Goal: Information Seeking & Learning: Find specific fact

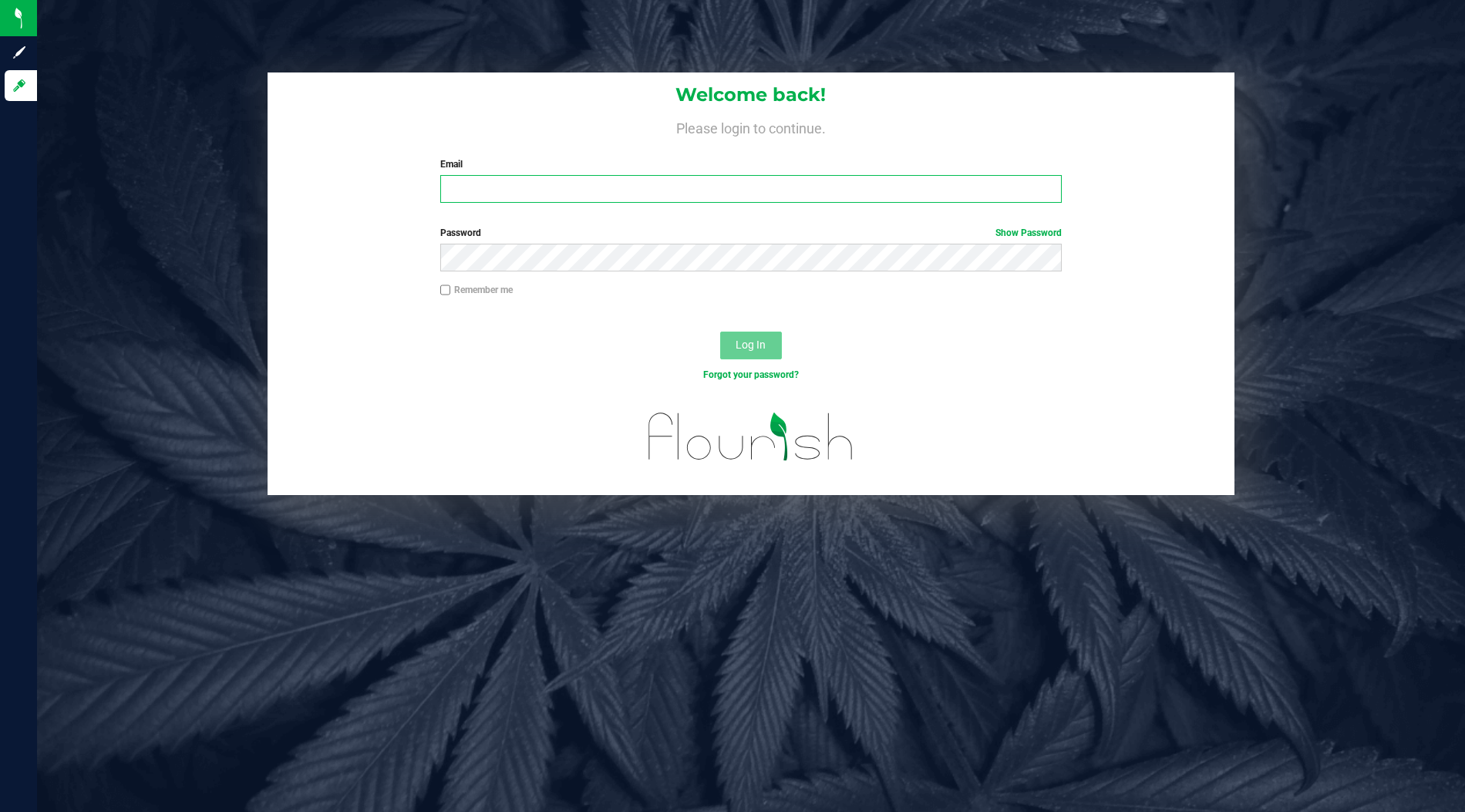
type input "[EMAIL_ADDRESS][DOMAIN_NAME]"
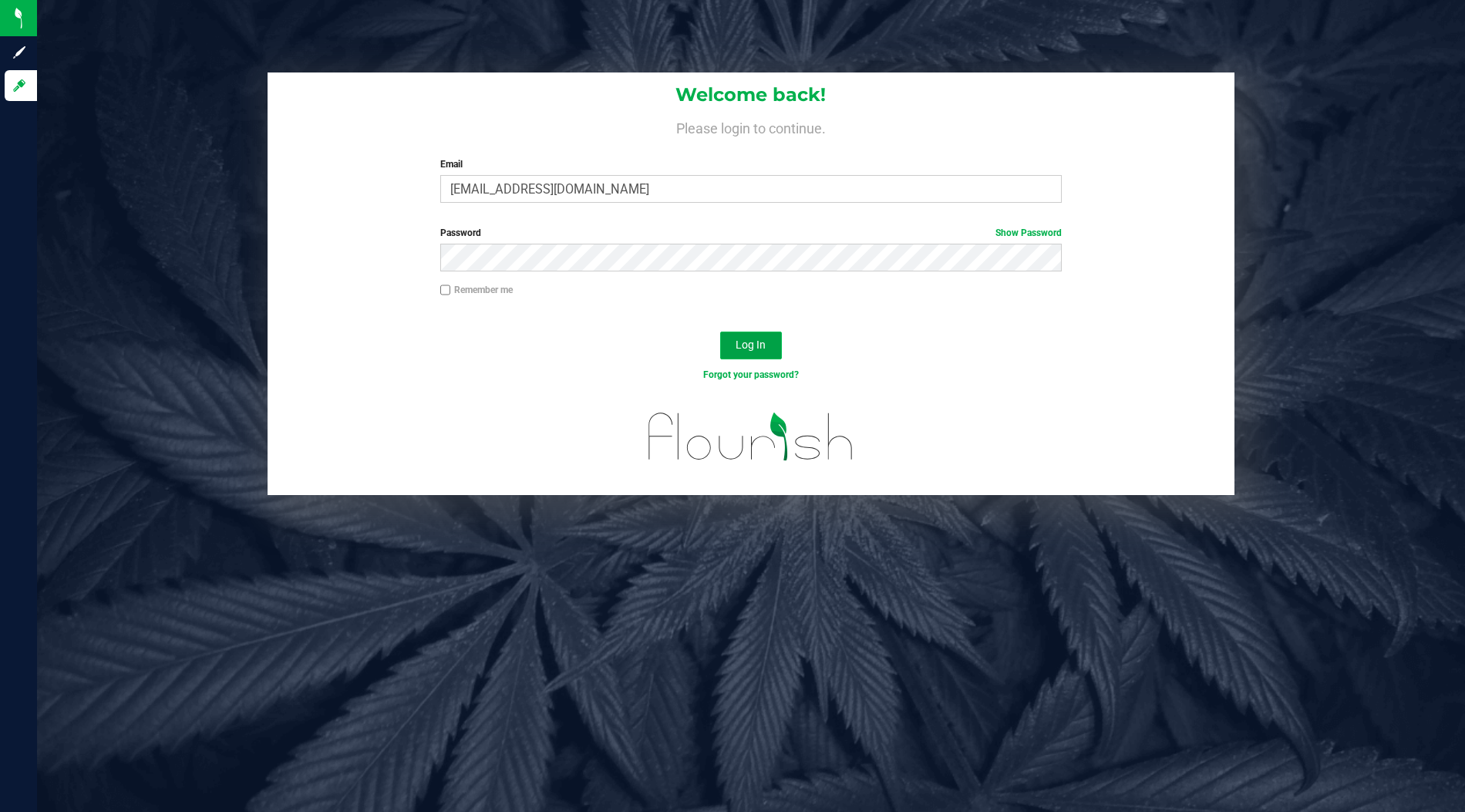
click at [759, 343] on span "Log In" at bounding box center [750, 344] width 30 height 12
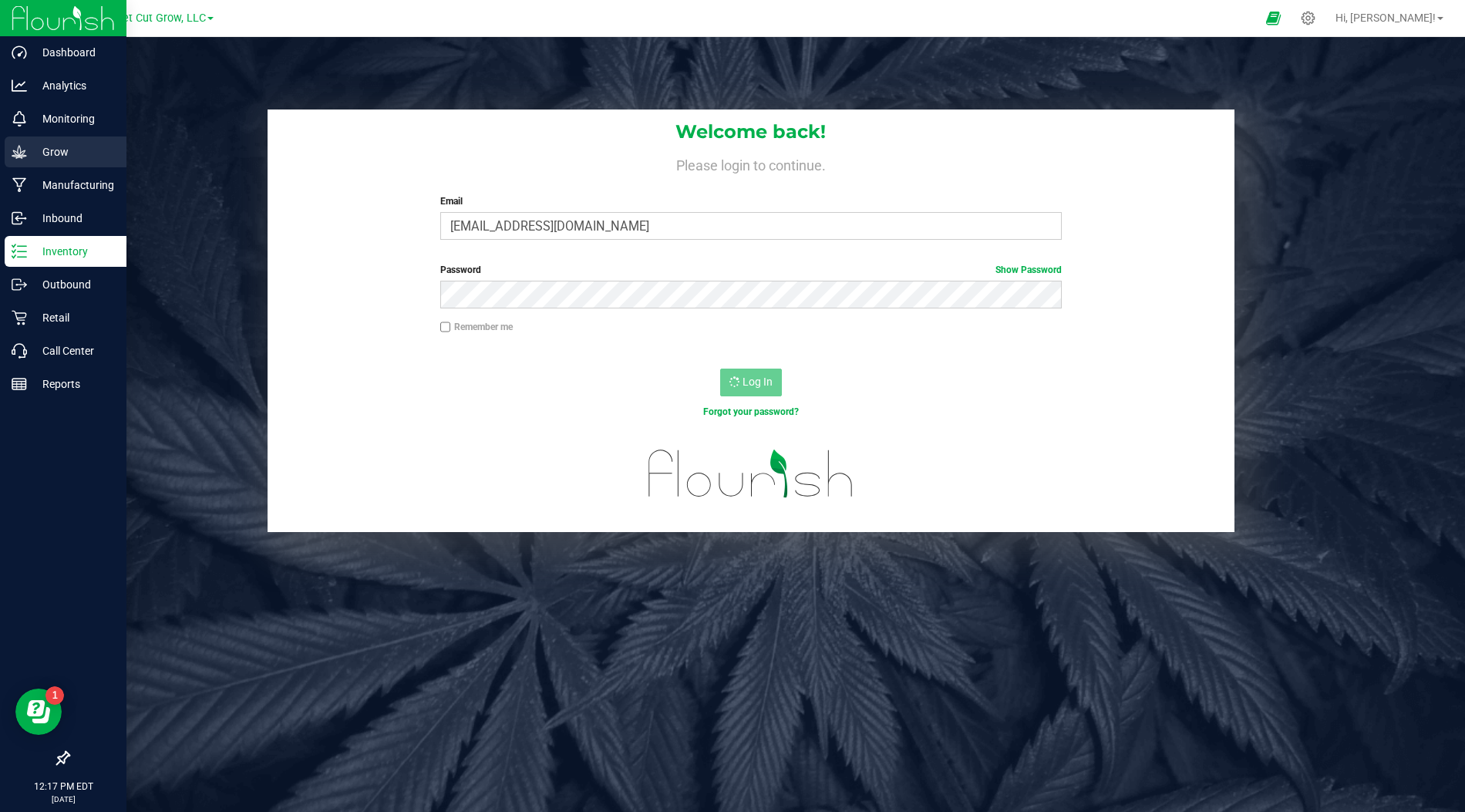
click at [28, 154] on p "Grow" at bounding box center [73, 152] width 93 height 19
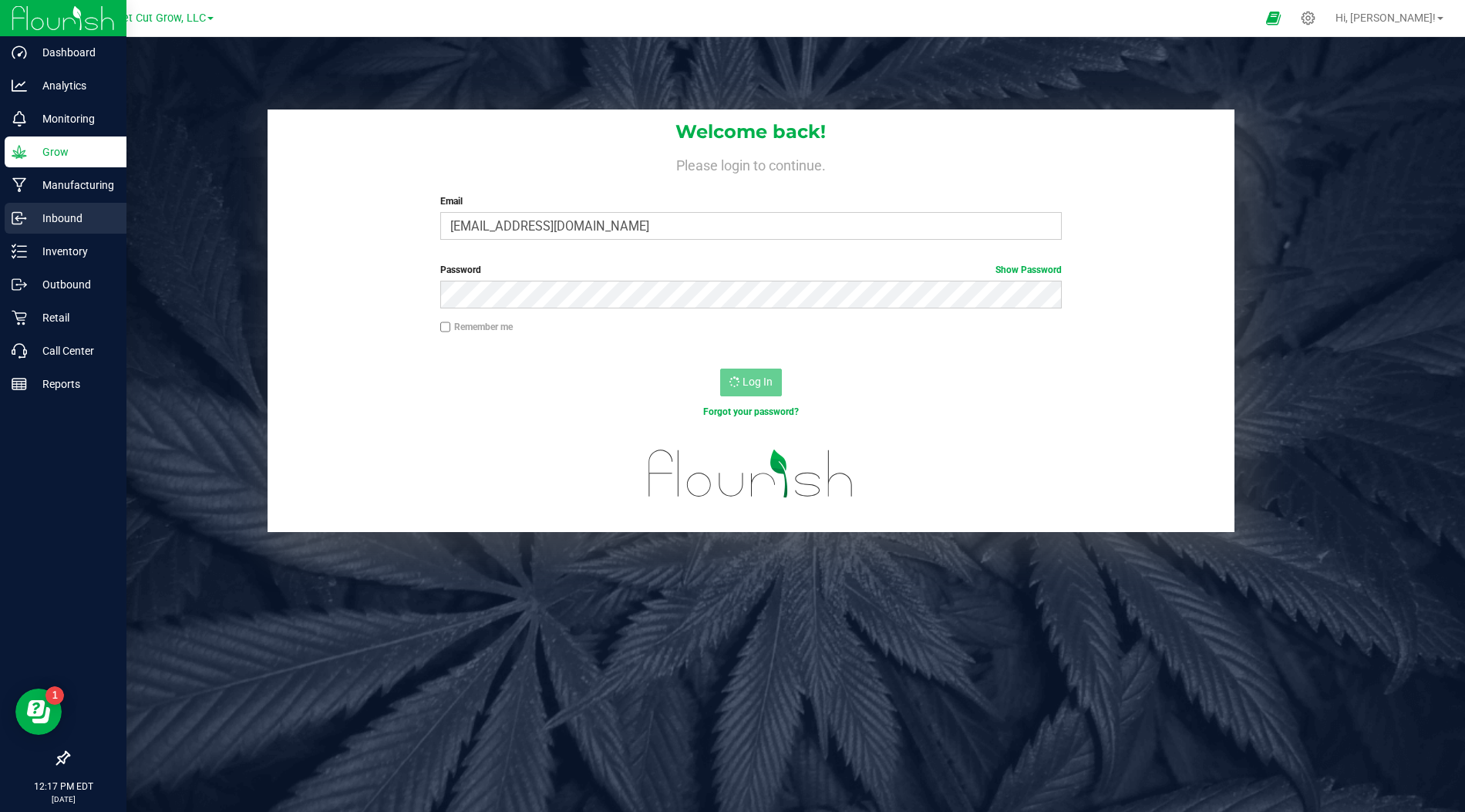
click at [32, 213] on p "Inbound" at bounding box center [73, 218] width 93 height 19
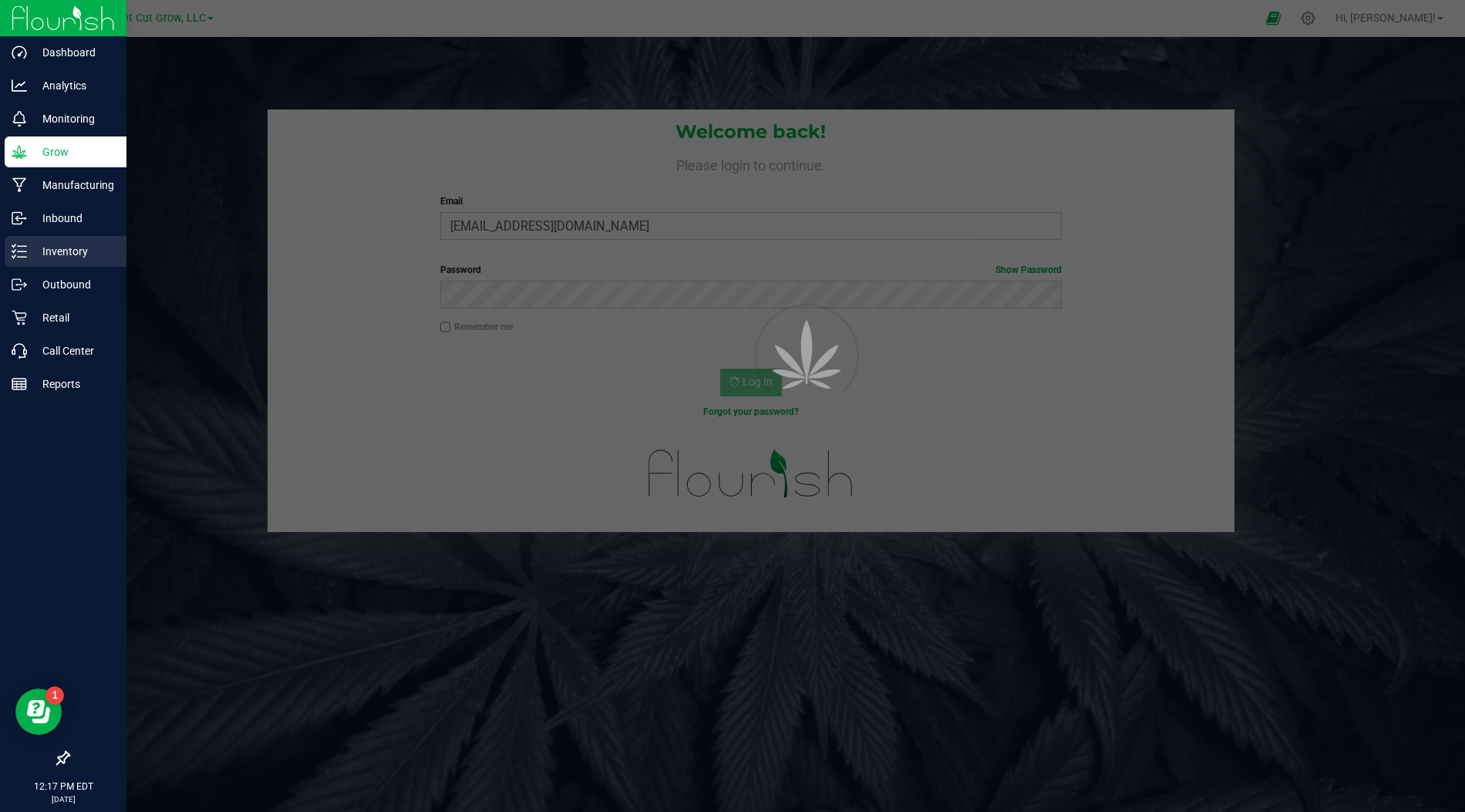
click at [32, 254] on p "Inventory" at bounding box center [73, 252] width 93 height 19
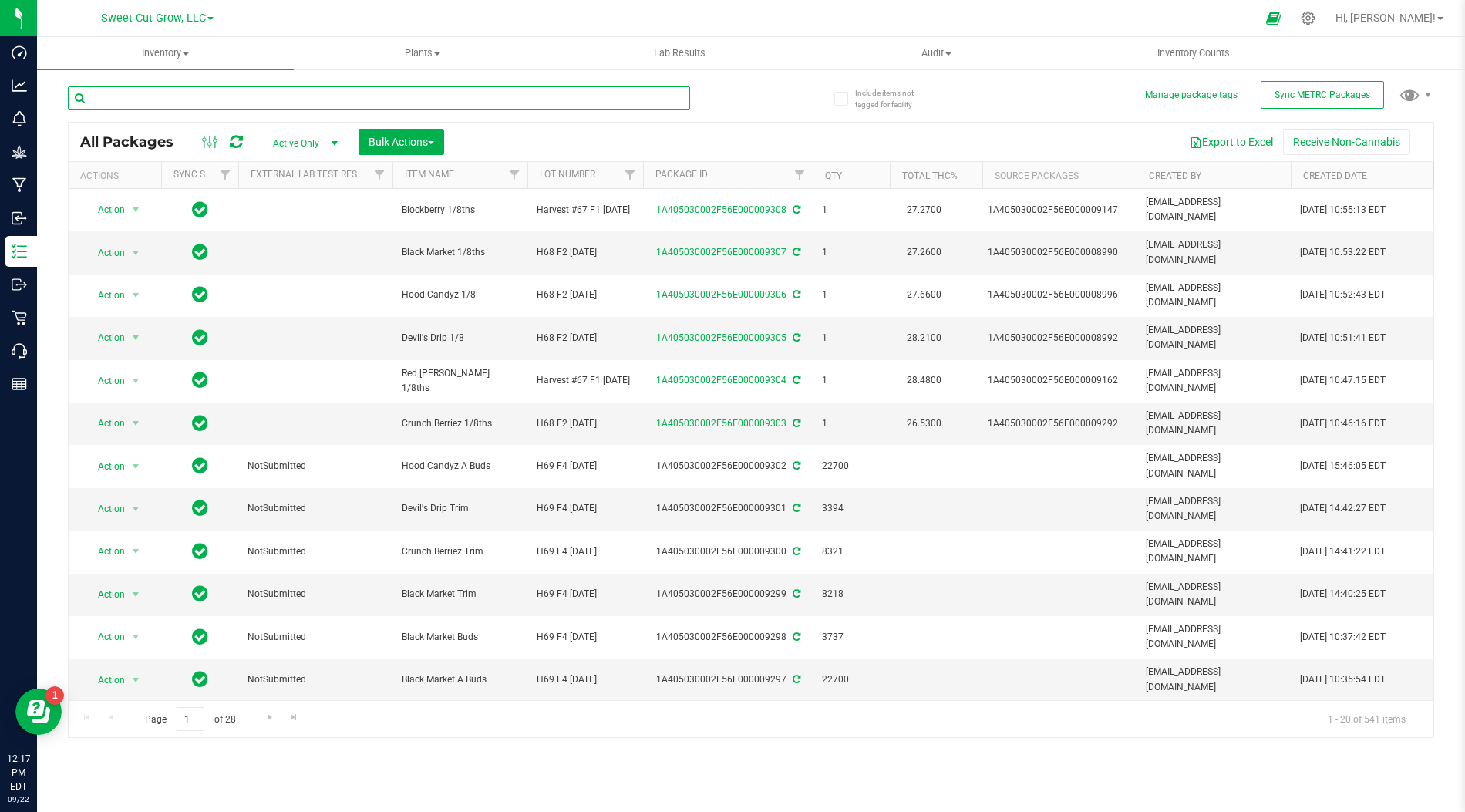
click at [487, 101] on input "text" at bounding box center [378, 98] width 623 height 23
type input "crush"
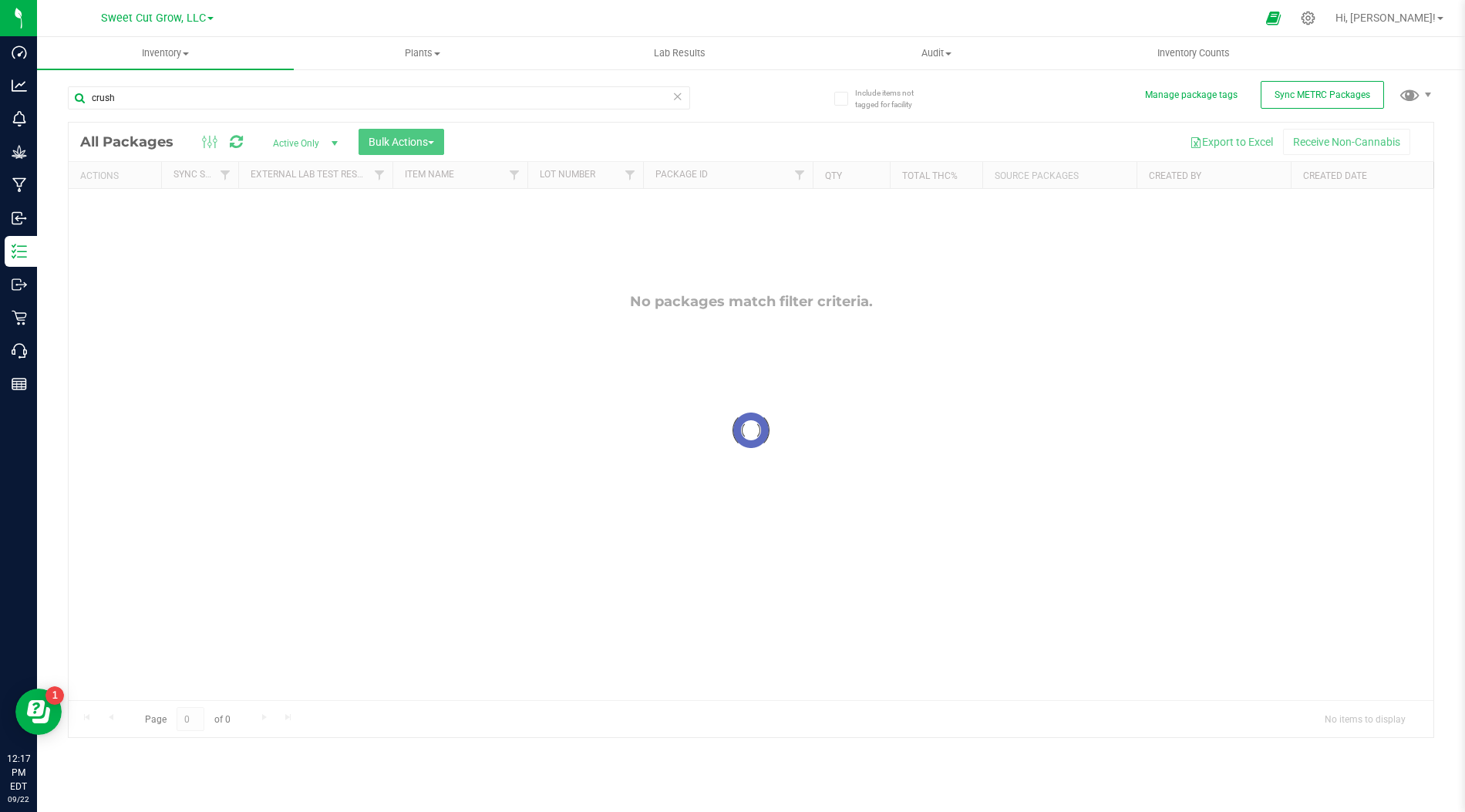
click at [313, 141] on span "Active Only" at bounding box center [302, 143] width 85 height 22
click at [295, 228] on li "All" at bounding box center [301, 237] width 84 height 23
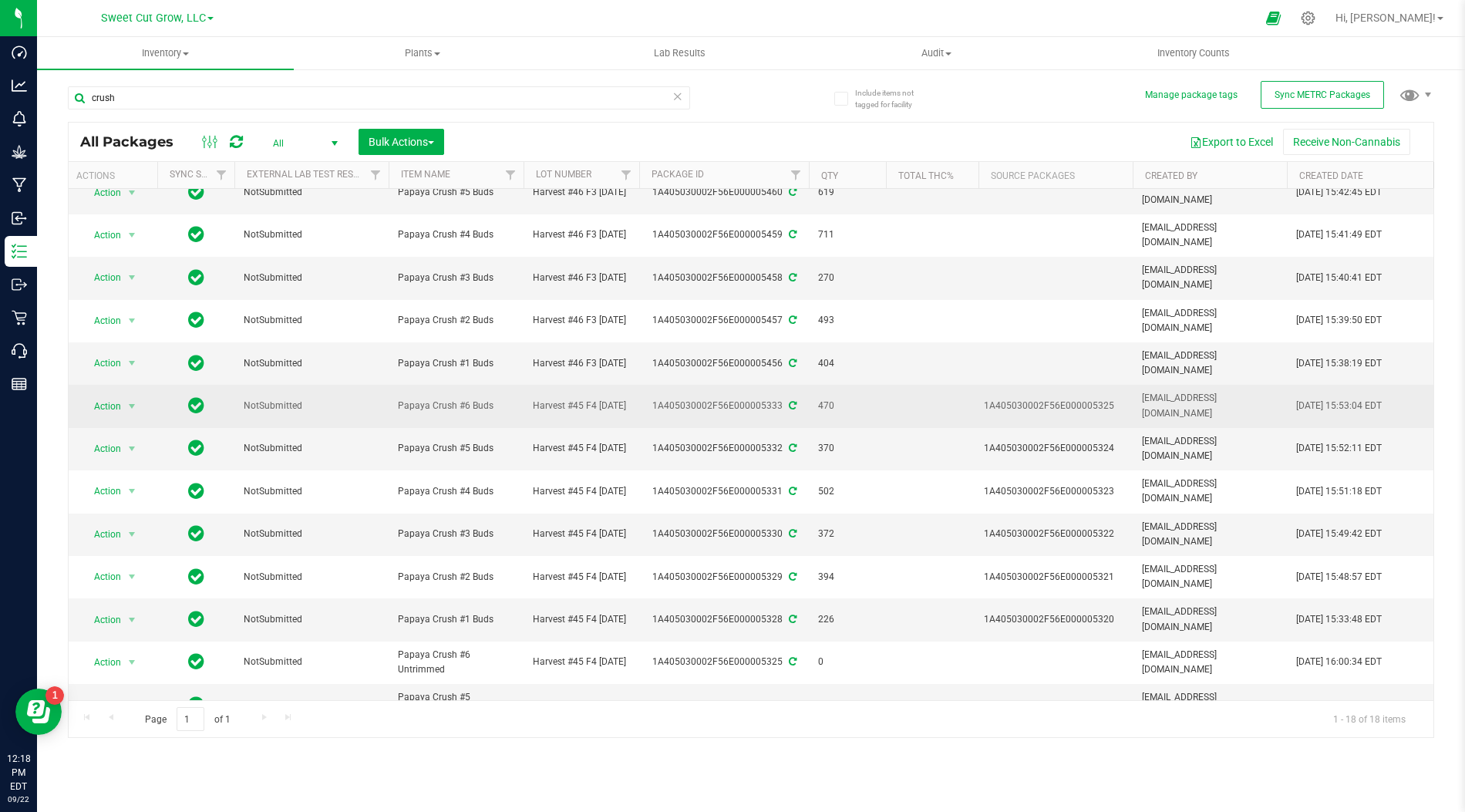
scroll to position [0, 4]
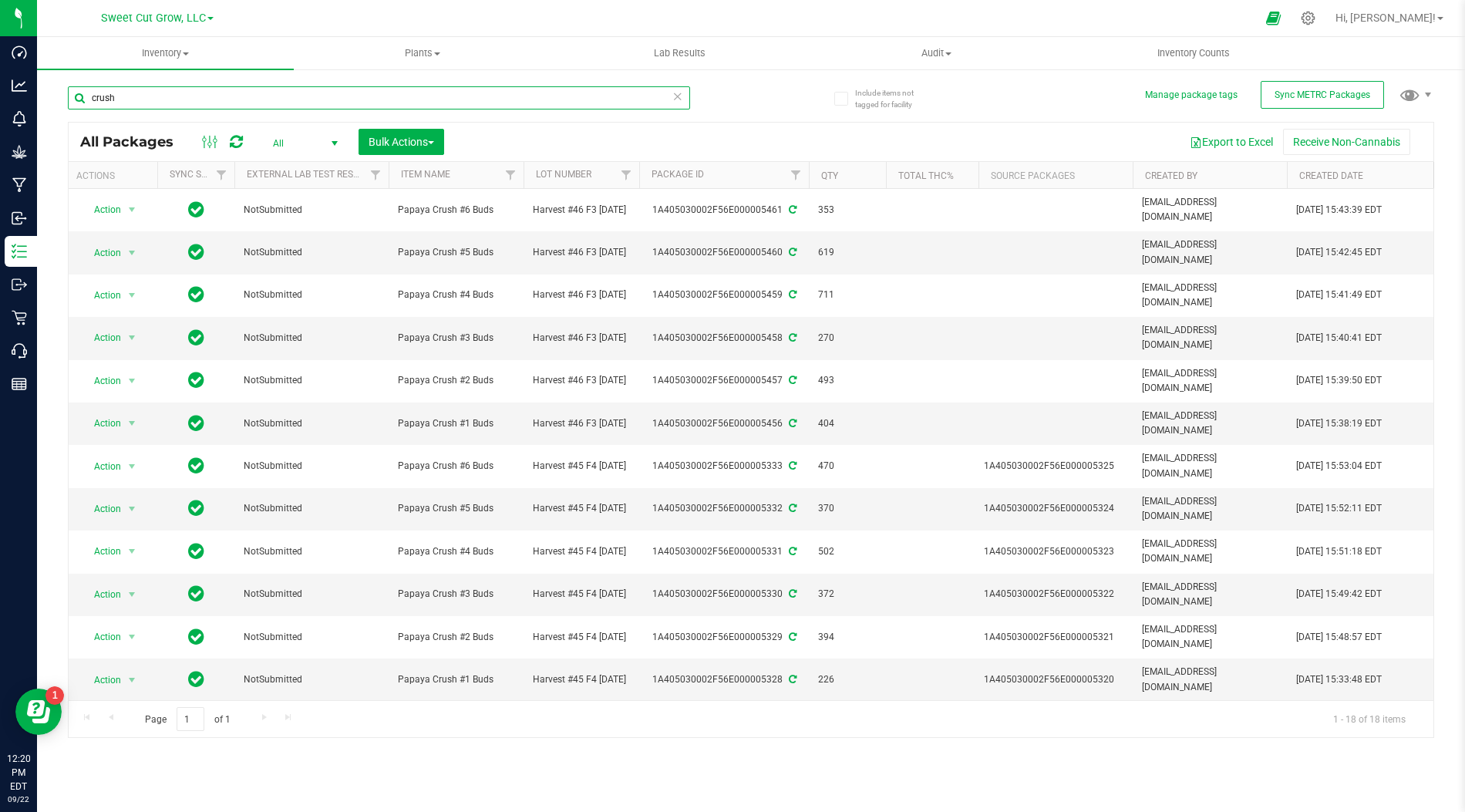
click at [461, 99] on input "crush" at bounding box center [378, 98] width 623 height 23
type input "guava"
